Goal: Task Accomplishment & Management: Use online tool/utility

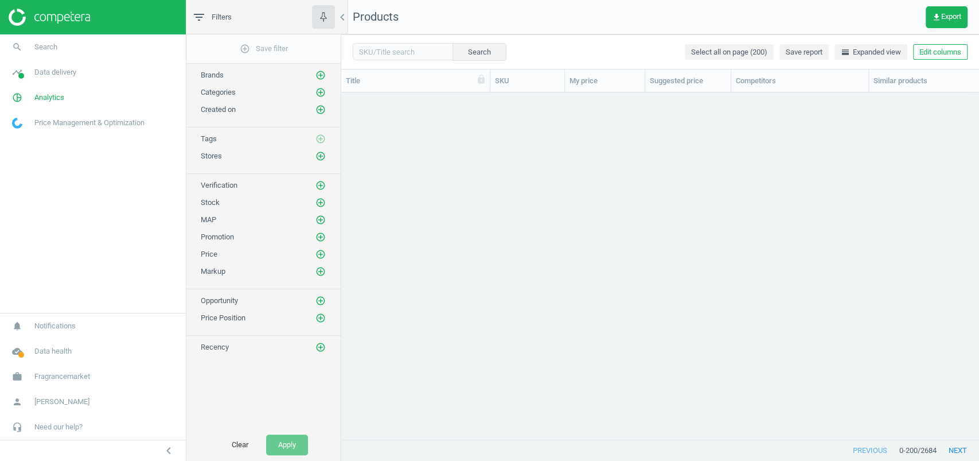
scroll to position [323, 626]
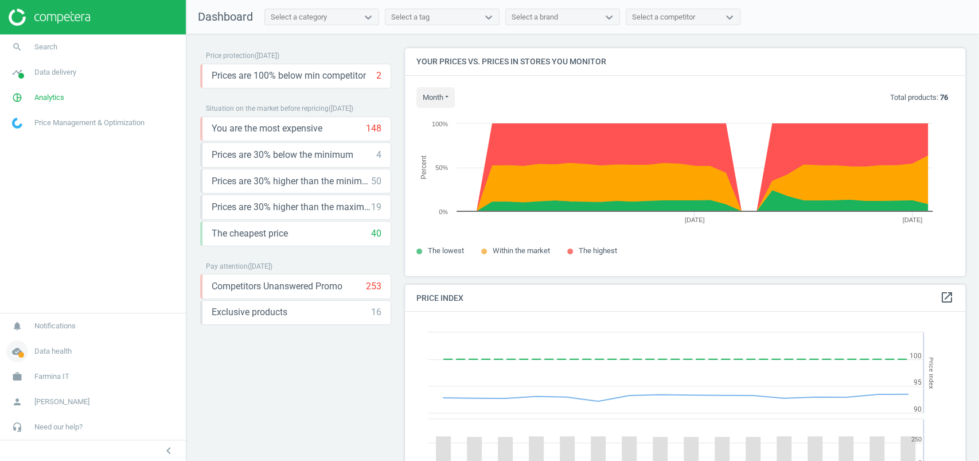
scroll to position [287, 572]
click at [56, 90] on link "pie_chart_outlined Analytics" at bounding box center [93, 97] width 186 height 25
click at [61, 69] on span "Data delivery" at bounding box center [55, 72] width 42 height 10
click at [51, 148] on link "Rematching" at bounding box center [93, 148] width 186 height 17
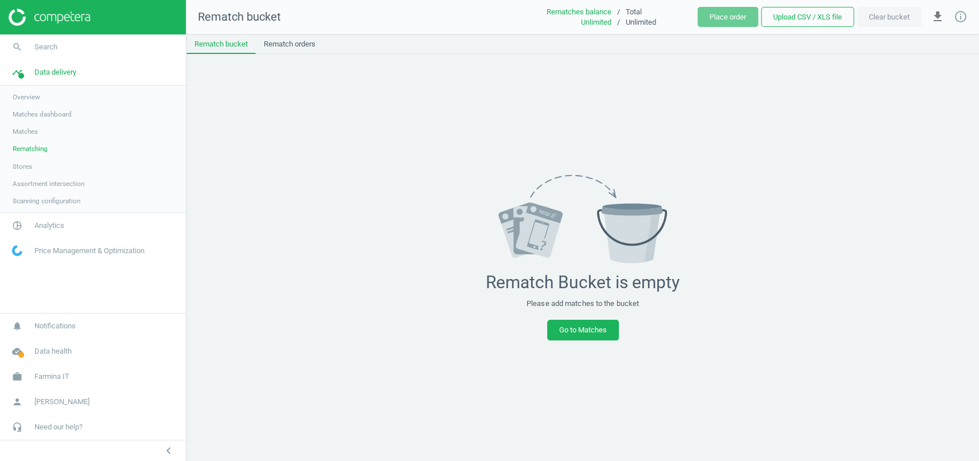
click at [285, 30] on nav "Rematch bucket Rematches balance / Total Unlimited / Unlimited Place order Uplo…" at bounding box center [582, 17] width 793 height 34
click at [284, 44] on link "Rematch orders" at bounding box center [290, 43] width 68 height 19
